Goal: Navigation & Orientation: Find specific page/section

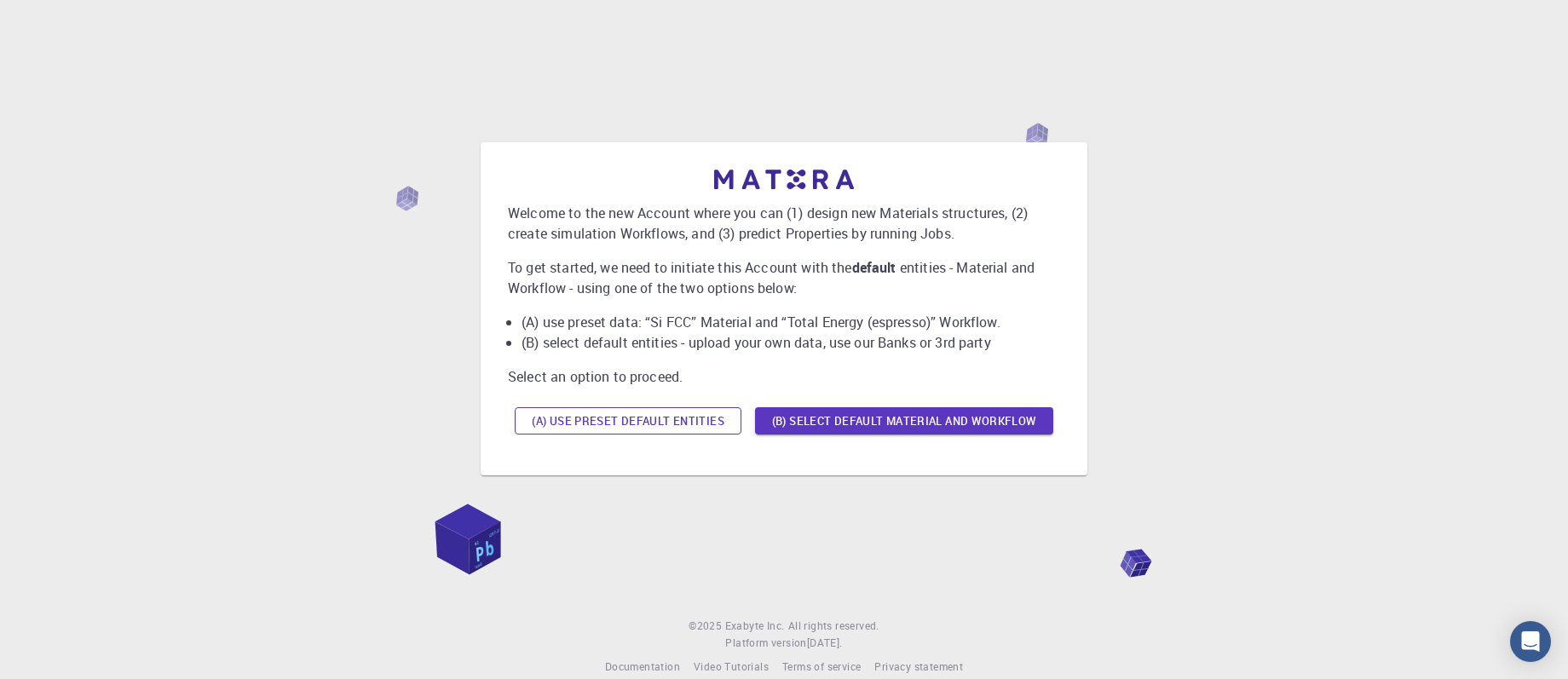
click at [652, 426] on button "(A) Use preset default entities" at bounding box center [628, 420] width 226 height 27
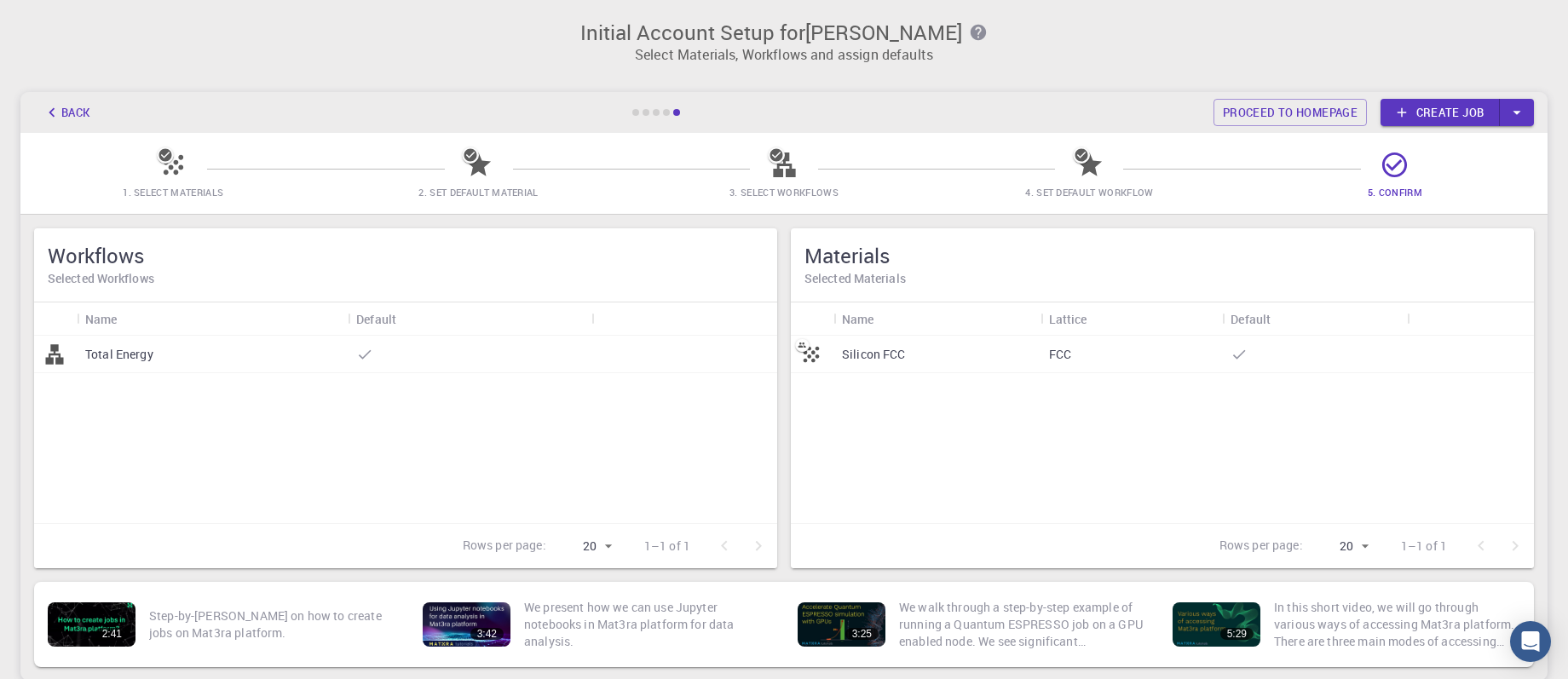
click at [167, 170] on icon at bounding box center [173, 165] width 30 height 30
click at [878, 359] on p "Silicon FCC" at bounding box center [874, 354] width 64 height 17
click at [1307, 115] on link "Proceed to homepage" at bounding box center [1290, 111] width 153 height 27
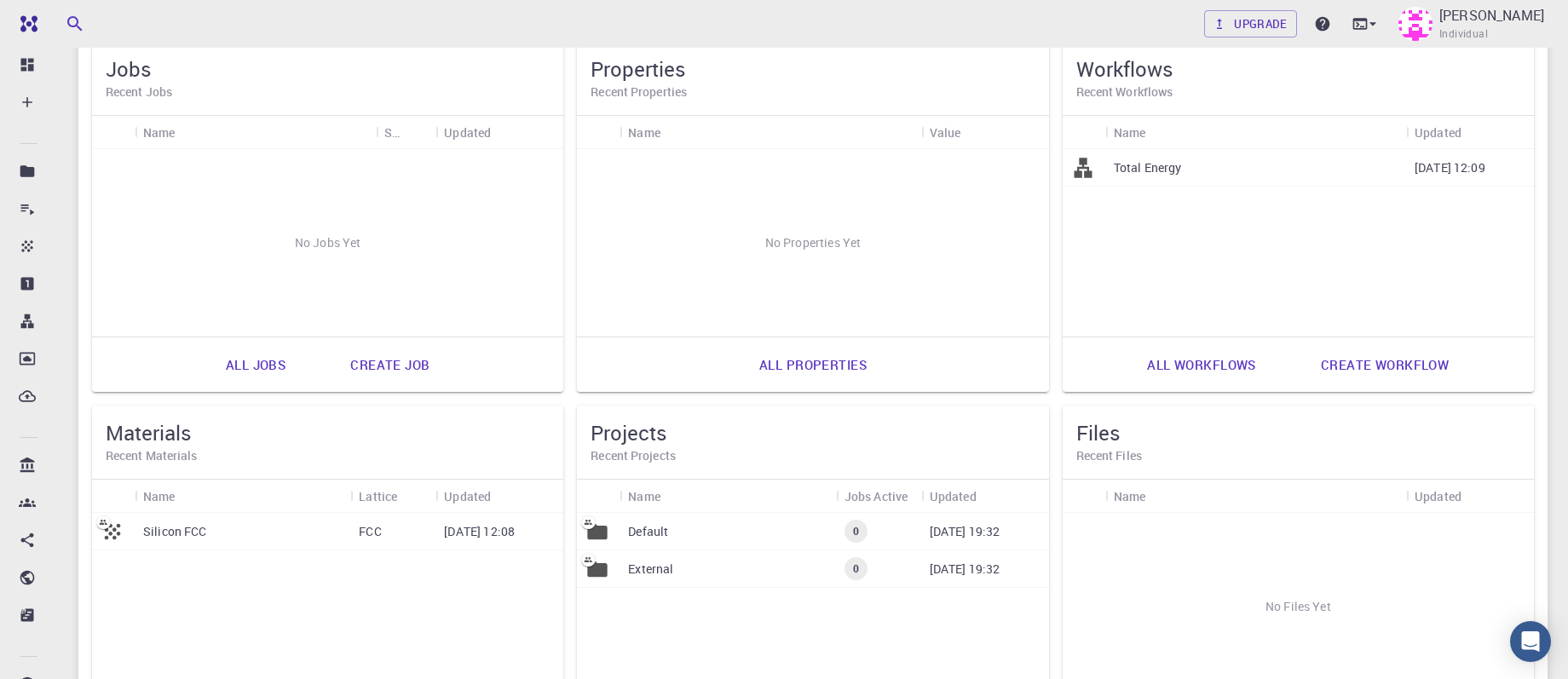
scroll to position [171, 0]
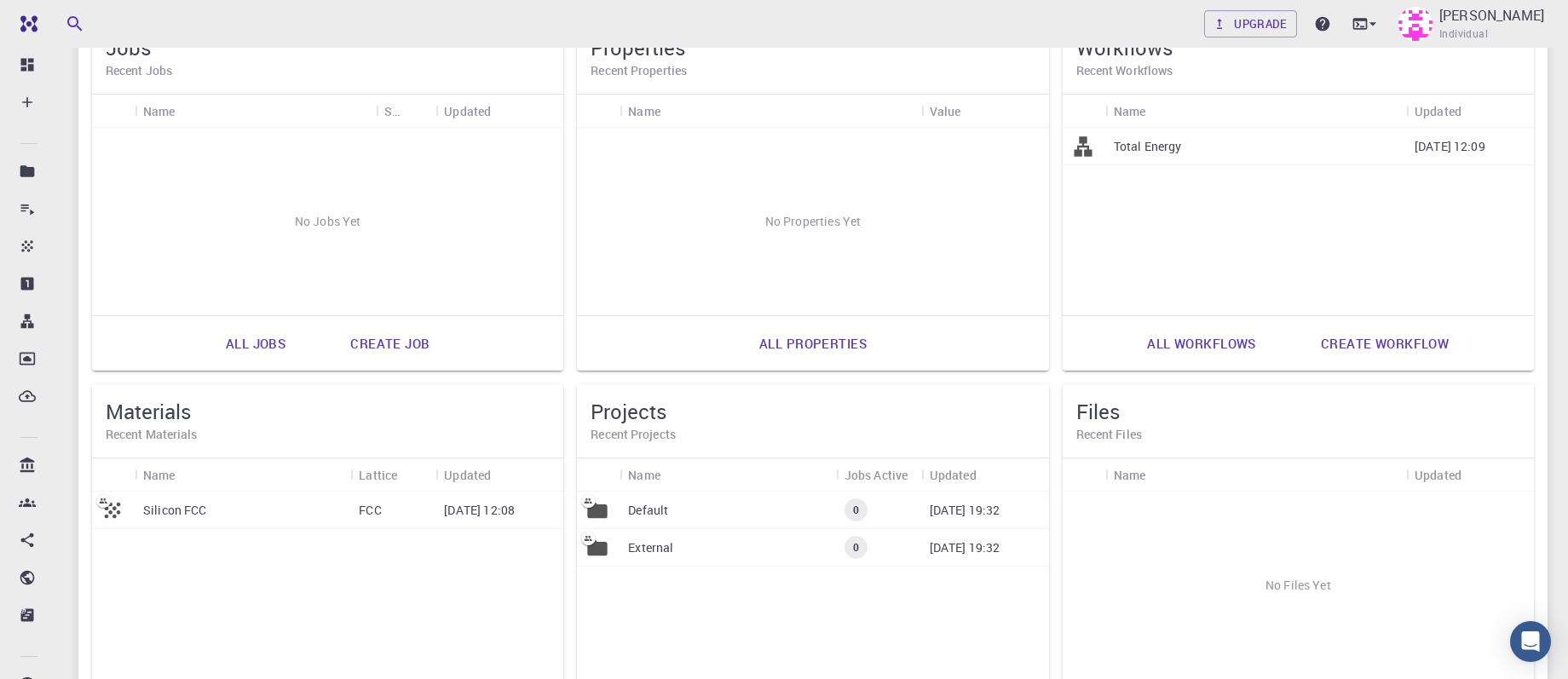
click at [652, 510] on p "Default" at bounding box center [648, 510] width 40 height 17
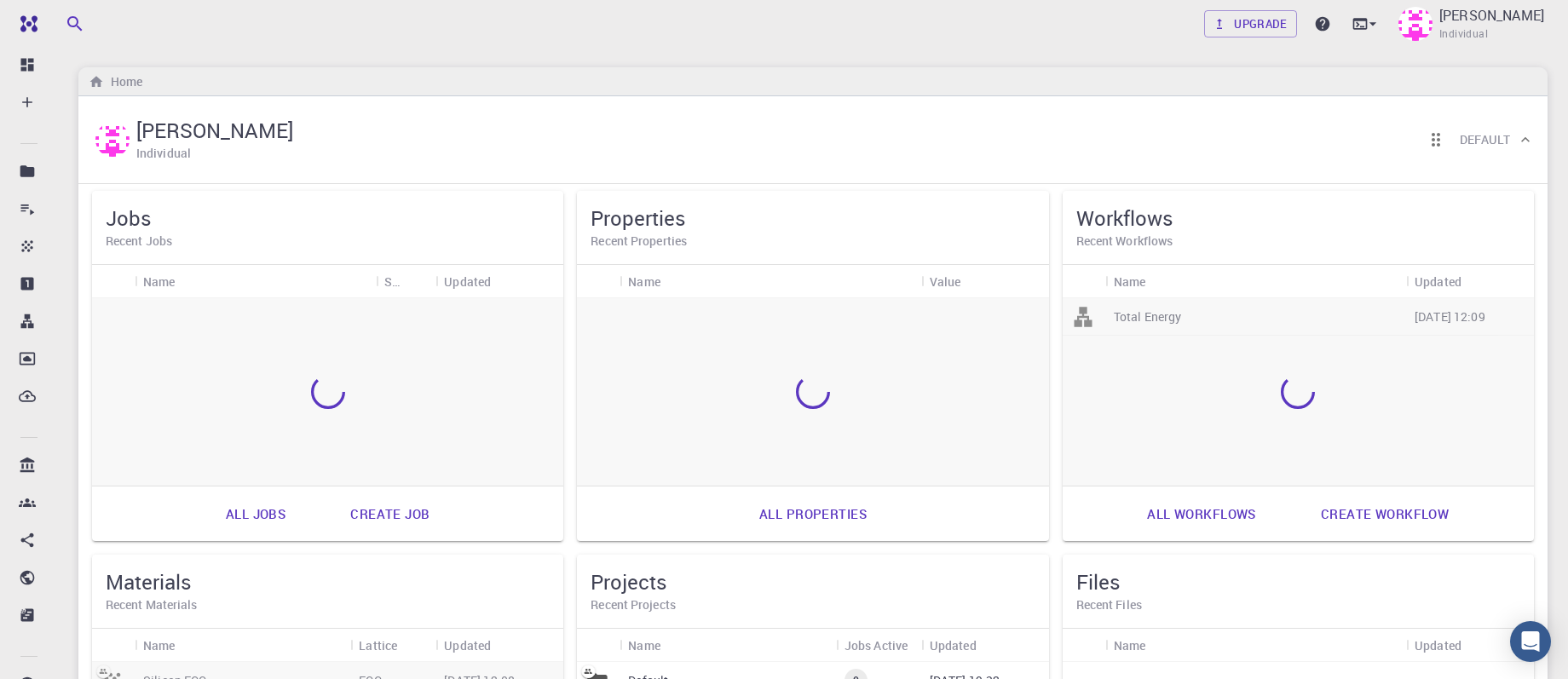
scroll to position [104, 0]
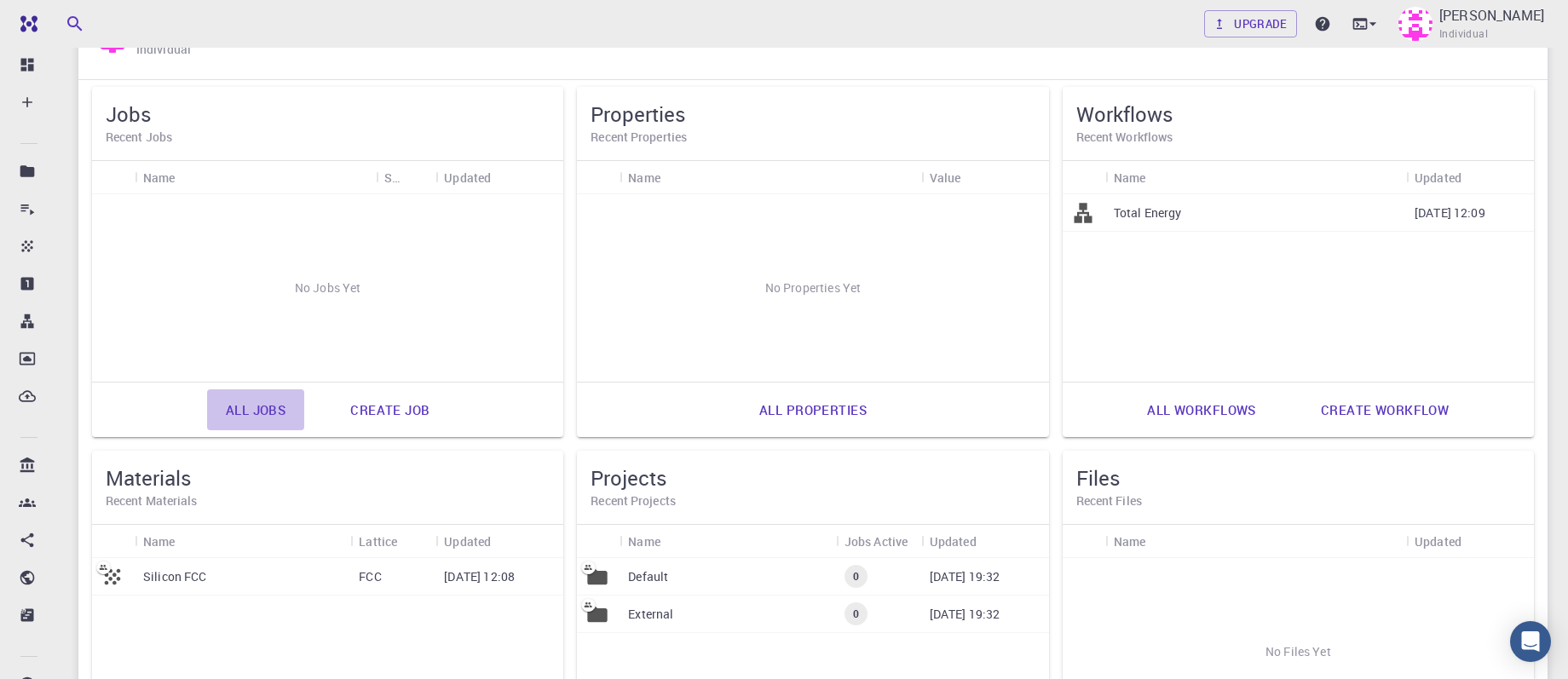
click at [264, 413] on link "All jobs" at bounding box center [256, 409] width 98 height 41
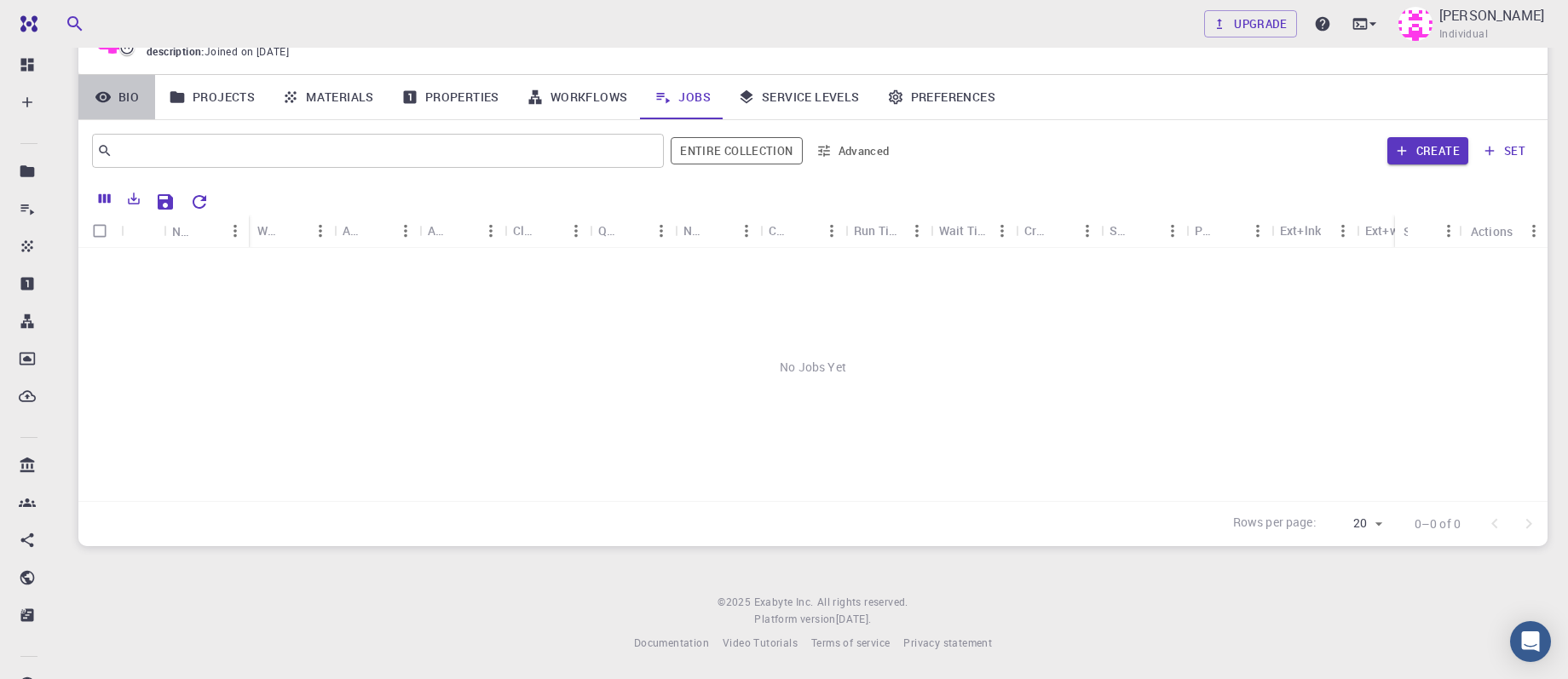
click at [112, 102] on link "Bio" at bounding box center [117, 97] width 77 height 44
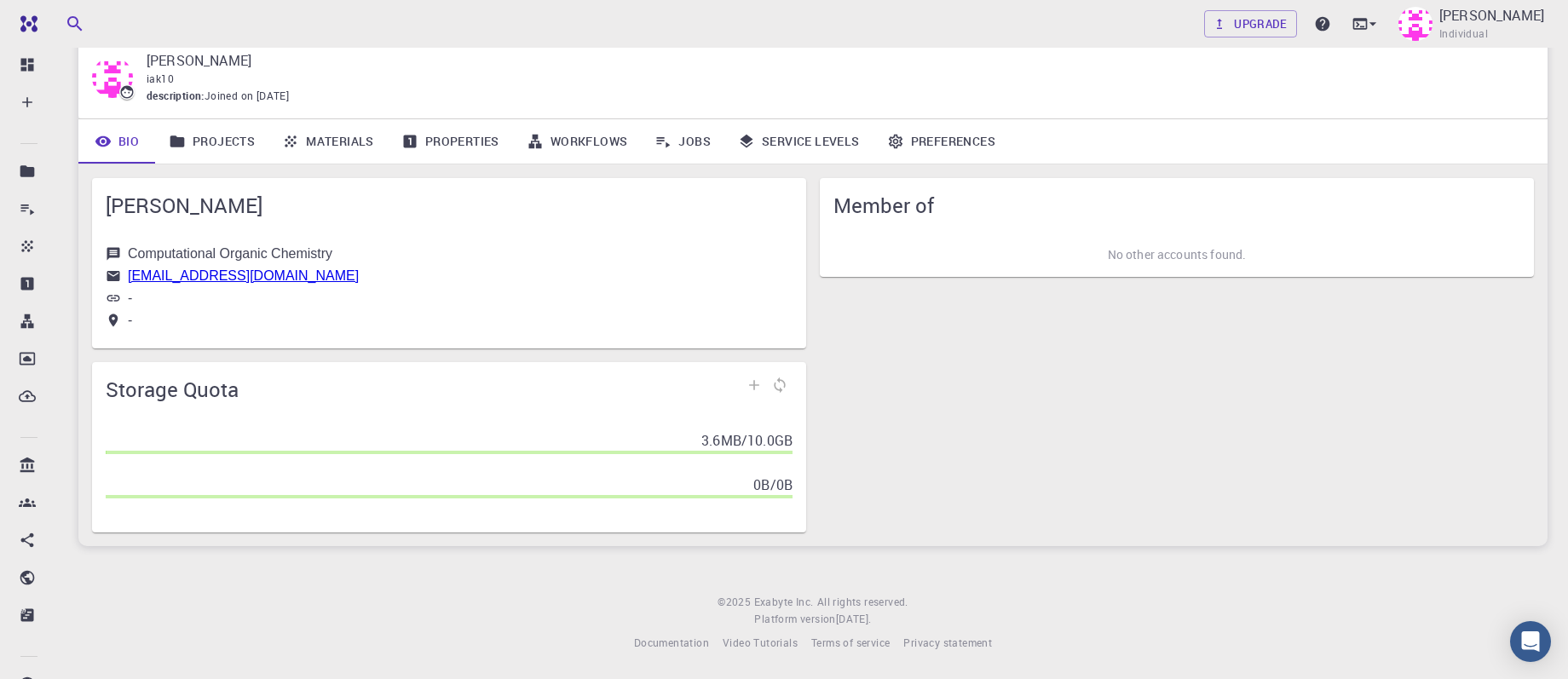
scroll to position [59, 0]
